Goal: Task Accomplishment & Management: Manage account settings

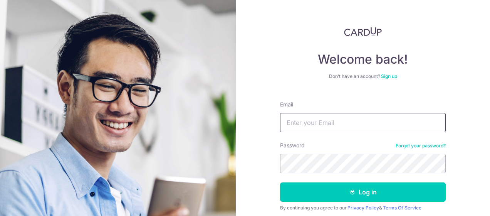
click at [337, 125] on input "Email" at bounding box center [363, 122] width 166 height 19
type input "[EMAIL_ADDRESS][DOMAIN_NAME]"
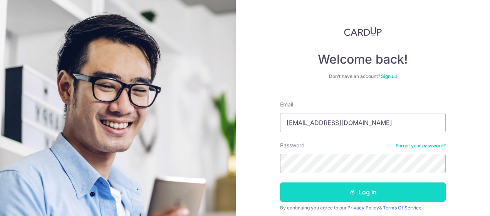
click at [361, 188] on button "Log in" at bounding box center [363, 191] width 166 height 19
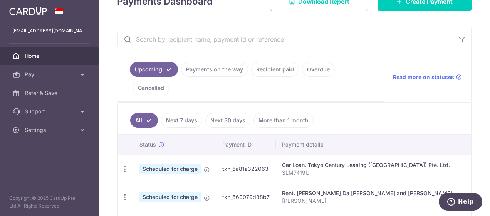
scroll to position [163, 0]
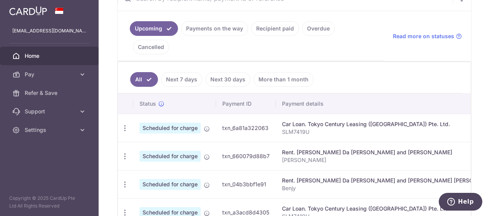
drag, startPoint x: 322, startPoint y: 132, endPoint x: 483, endPoint y: 112, distance: 162.0
click at [483, 112] on div "× Pause Schedule Pause all future payments in this series Pause just this one p…" at bounding box center [295, 108] width 392 height 216
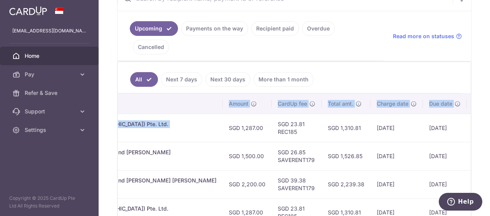
click at [467, 131] on td "0068" at bounding box center [496, 128] width 59 height 28
click at [272, 107] on th "CardUp fee" at bounding box center [297, 104] width 50 height 20
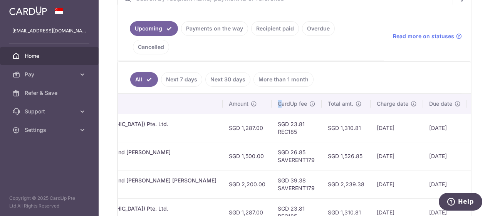
drag, startPoint x: 221, startPoint y: 107, endPoint x: 491, endPoint y: 127, distance: 271.0
click at [490, 127] on html "jsbenjy@hotmail.com Home Pay Payments Recipients Cards Refer & Save Support FAQ…" at bounding box center [245, 108] width 490 height 216
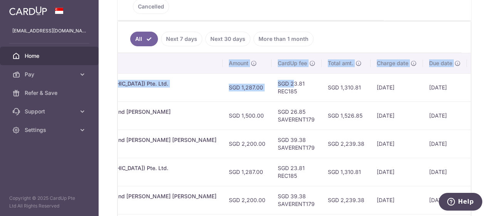
scroll to position [285, 0]
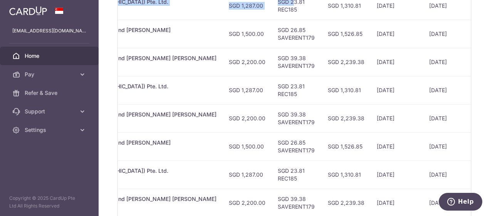
drag, startPoint x: 183, startPoint y: 221, endPoint x: 105, endPoint y: 217, distance: 78.0
click at [105, 215] on html "jsbenjy@hotmail.com Home Pay Payments Recipients Cards Refer & Save Support FAQ…" at bounding box center [245, 108] width 490 height 216
drag, startPoint x: 219, startPoint y: 179, endPoint x: 491, endPoint y: 156, distance: 273.9
click at [490, 156] on html "jsbenjy@hotmail.com Home Pay Payments Recipients Cards Refer & Save Support FAQ…" at bounding box center [245, 108] width 490 height 216
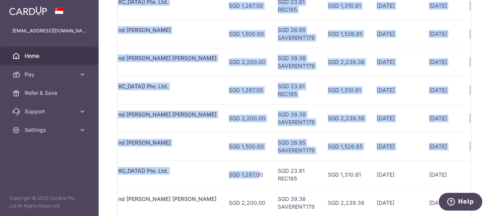
scroll to position [204, 0]
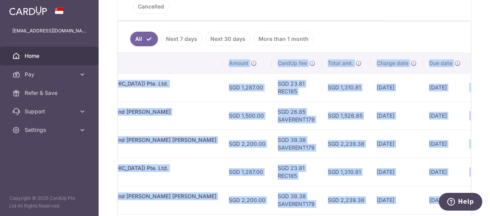
click at [223, 108] on td "SGD 1,500.00" at bounding box center [247, 115] width 49 height 28
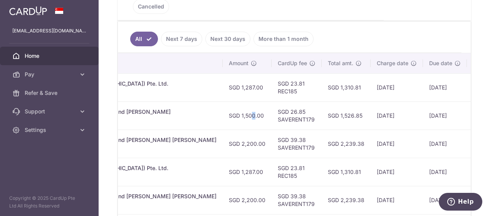
drag, startPoint x: 188, startPoint y: 108, endPoint x: 491, endPoint y: 72, distance: 305.4
click at [490, 72] on html "jsbenjy@hotmail.com Home Pay Payments Recipients Cards Refer & Save Support FAQ…" at bounding box center [245, 108] width 490 height 216
drag, startPoint x: 135, startPoint y: 56, endPoint x: 215, endPoint y: 61, distance: 80.7
click at [212, 53] on tr "Status Payment ID Payment details Amount CardUp fee Total amt. Charge date Due …" at bounding box center [181, 63] width 690 height 20
click at [125, 62] on th "Payment details" at bounding box center [108, 63] width 229 height 20
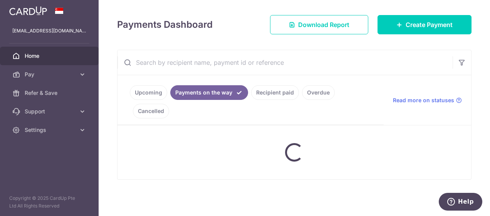
scroll to position [150, 0]
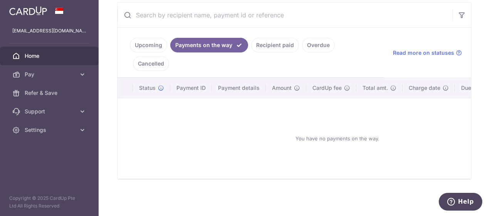
click at [151, 43] on link "Upcoming" at bounding box center [148, 45] width 37 height 15
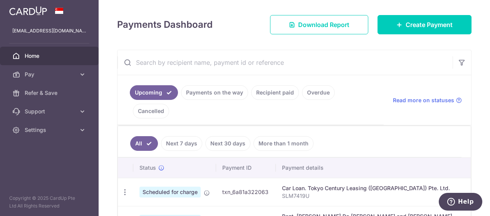
scroll to position [163, 0]
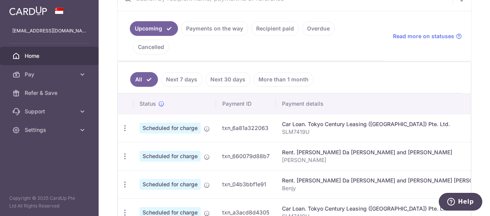
click at [211, 128] on td "Scheduled for charge" at bounding box center [174, 128] width 83 height 28
click at [127, 128] on icon "button" at bounding box center [125, 128] width 8 height 8
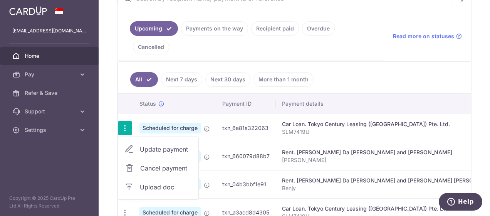
click at [152, 152] on span "Update payment" at bounding box center [166, 149] width 52 height 9
radio input "true"
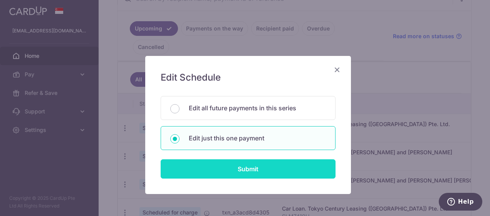
click at [261, 171] on input "Submit" at bounding box center [248, 168] width 175 height 19
radio input "true"
type input "1,287.00"
type input "[DATE]"
type input "SLM7419U"
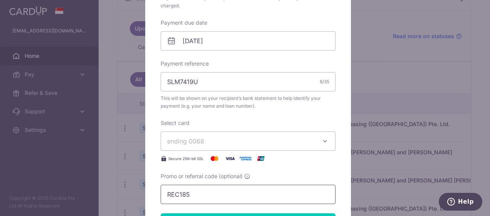
scroll to position [310, 0]
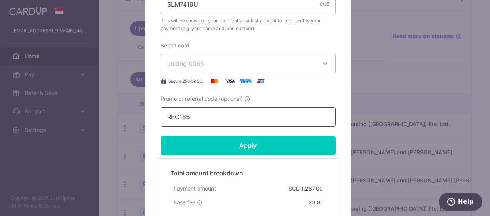
drag, startPoint x: 212, startPoint y: 118, endPoint x: 151, endPoint y: 115, distance: 61.8
click at [151, 115] on div "Edit payment By clicking apply, you will make changes to all payments to Tokyo …" at bounding box center [248, 2] width 206 height 513
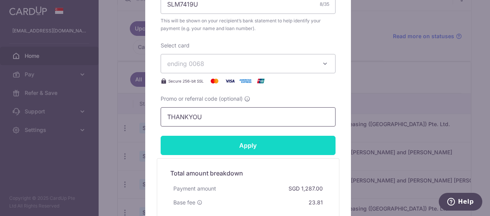
scroll to position [387, 0]
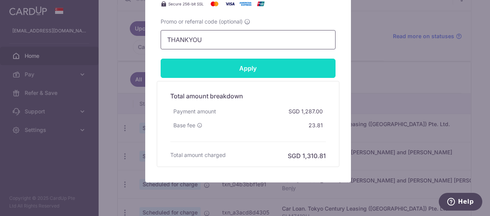
type input "THANKYOU"
click at [161, 59] on input "Apply" at bounding box center [248, 68] width 175 height 19
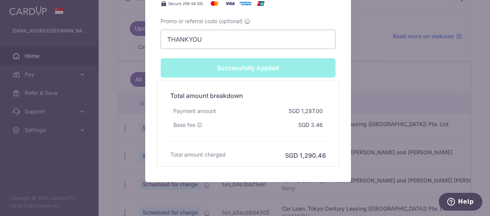
scroll to position [375, 0]
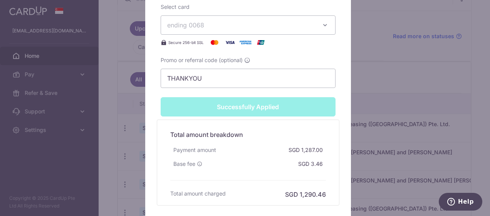
click at [250, 100] on div "Successfully Applied" at bounding box center [248, 106] width 184 height 19
click at [246, 105] on div "Successfully Applied" at bounding box center [248, 106] width 184 height 19
click at [208, 79] on input "THANKYOU" at bounding box center [248, 78] width 175 height 19
click at [239, 106] on div "Successfully Applied" at bounding box center [248, 106] width 184 height 19
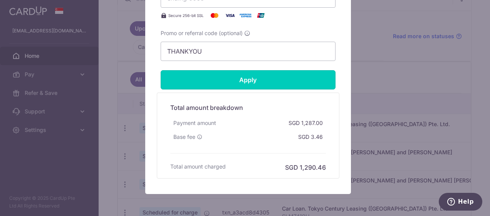
click at [239, 89] on input "Apply" at bounding box center [248, 79] width 175 height 19
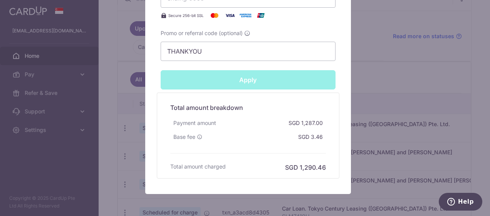
type input "Successfully Applied"
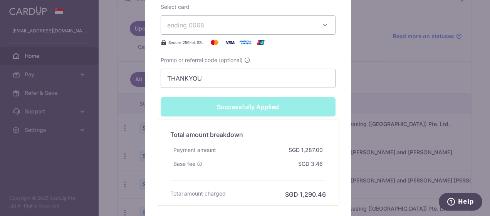
scroll to position [414, 0]
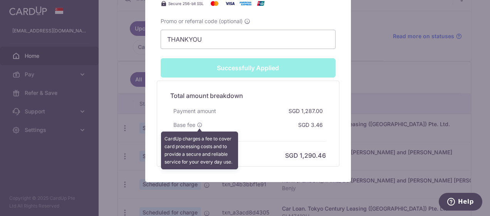
click at [197, 124] on icon at bounding box center [199, 124] width 5 height 5
click at [260, 118] on div "Payment amount SGD 1,287.00" at bounding box center [248, 111] width 156 height 14
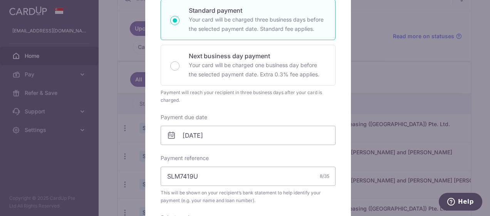
scroll to position [10, 0]
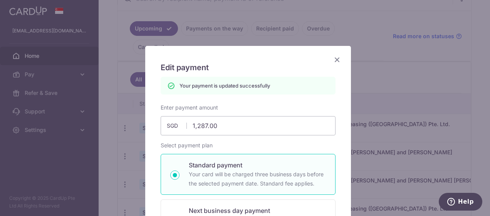
click at [335, 58] on icon "Close" at bounding box center [337, 60] width 9 height 10
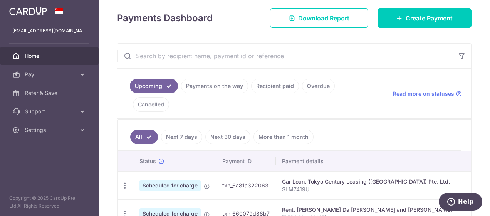
scroll to position [163, 0]
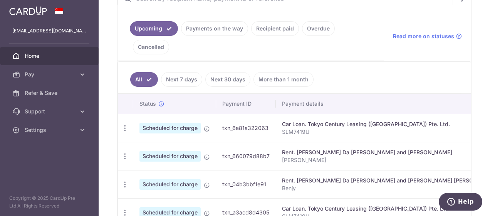
drag, startPoint x: 331, startPoint y: 127, endPoint x: 483, endPoint y: 115, distance: 153.1
click at [483, 115] on div "× Pause Schedule Pause all future payments in this series Pause just this one p…" at bounding box center [295, 108] width 392 height 216
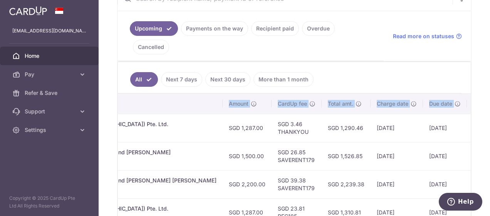
click at [371, 143] on td "[DATE]" at bounding box center [397, 156] width 52 height 28
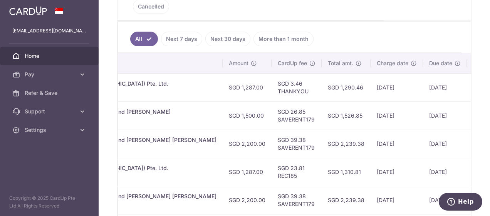
drag, startPoint x: 326, startPoint y: 223, endPoint x: 186, endPoint y: 223, distance: 139.9
drag, startPoint x: 185, startPoint y: 223, endPoint x: 421, endPoint y: 150, distance: 247.0
click at [418, 140] on tbody "Update payment Cancel payment Upload doc Scheduled for charge txn_6a81a322063 C…" at bounding box center [181, 213] width 690 height 281
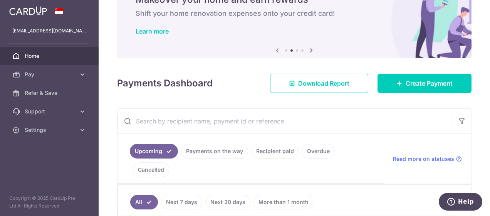
scroll to position [0, 0]
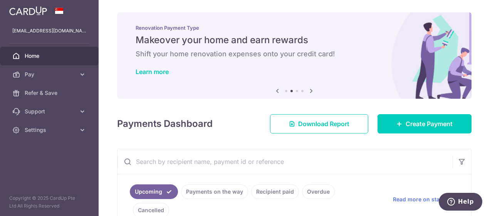
click at [30, 56] on span "Home" at bounding box center [50, 56] width 51 height 8
